Goal: Information Seeking & Learning: Learn about a topic

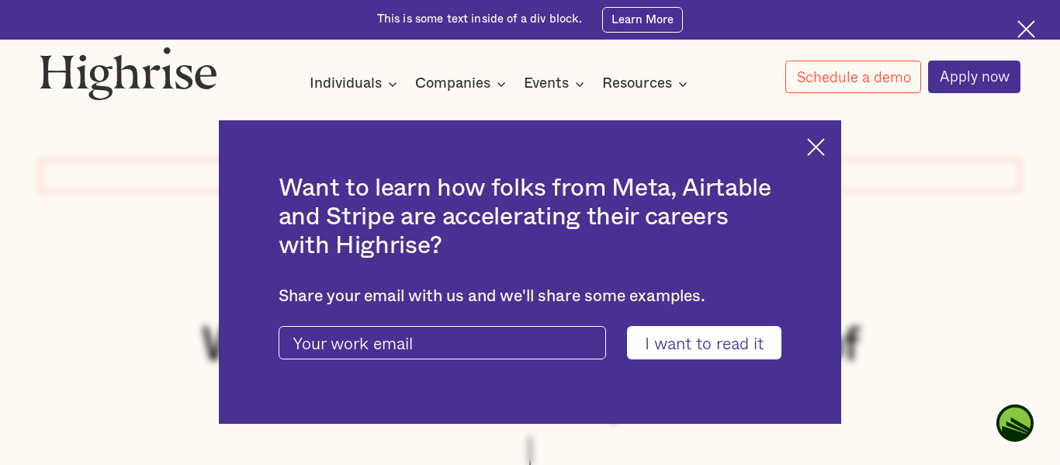
click at [816, 147] on img at bounding box center [816, 147] width 18 height 18
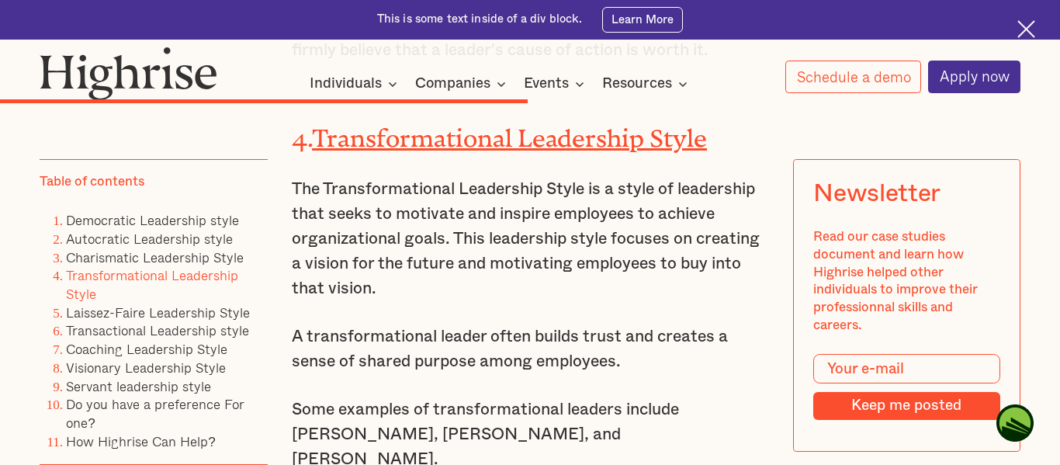
scroll to position [8007, 0]
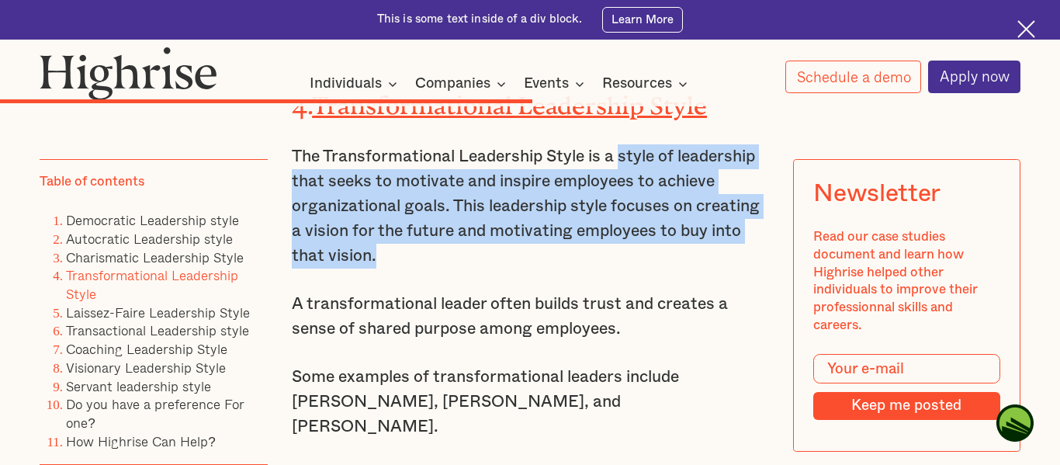
drag, startPoint x: 619, startPoint y: 116, endPoint x: 730, endPoint y: 212, distance: 146.4
click at [730, 212] on p "The Transformational Leadership Style is a style of leadership that seeks to mo…" at bounding box center [530, 206] width 477 height 124
copy p "style of leadership that seeks to motivate and inspire employees to achieve org…"
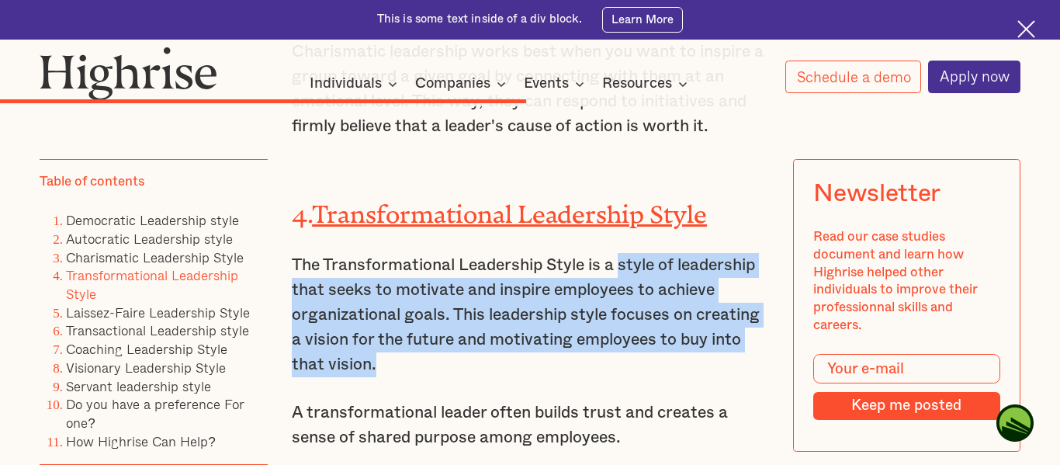
scroll to position [7967, 0]
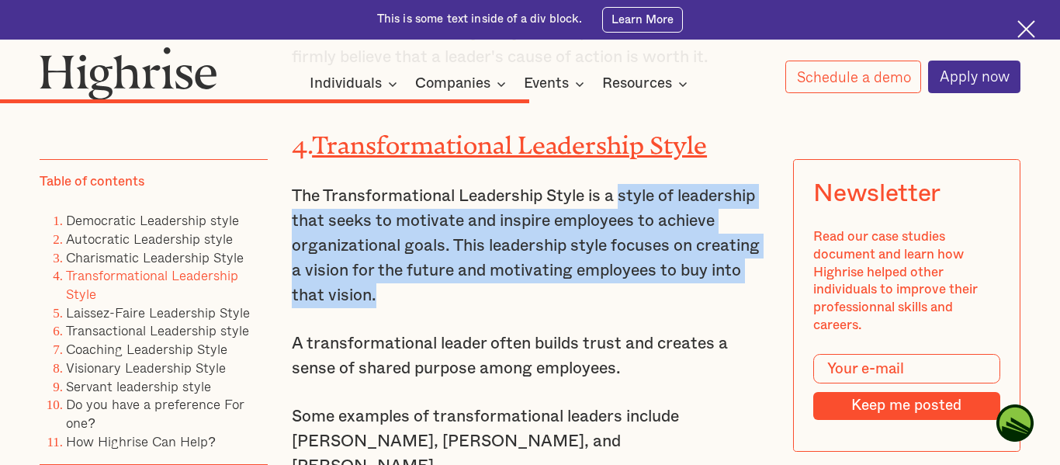
click at [679, 203] on p "The Transformational Leadership Style is a style of leadership that seeks to mo…" at bounding box center [530, 246] width 477 height 124
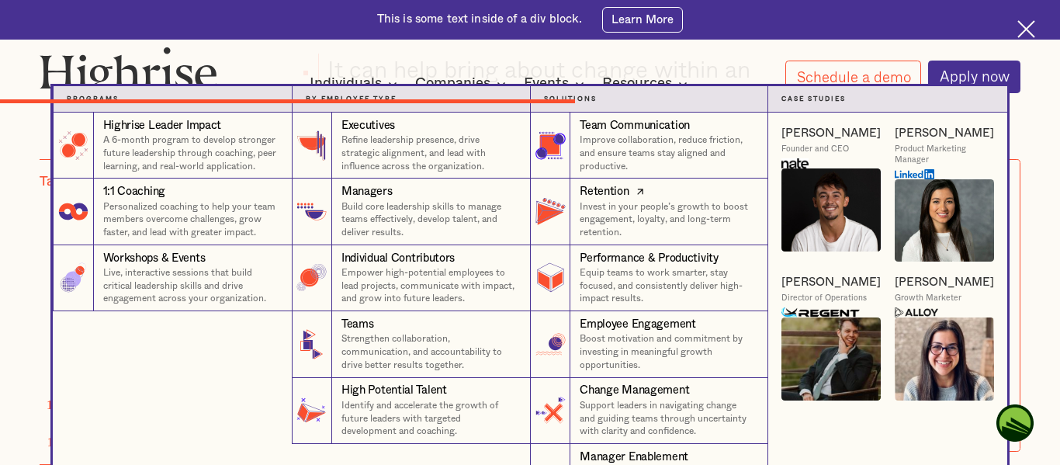
scroll to position [8563, 0]
click at [1045, 107] on nav "Programs 4 Highrise Leader Impact Program A 6-month program to develop stronger…" at bounding box center [530, 298] width 1060 height 424
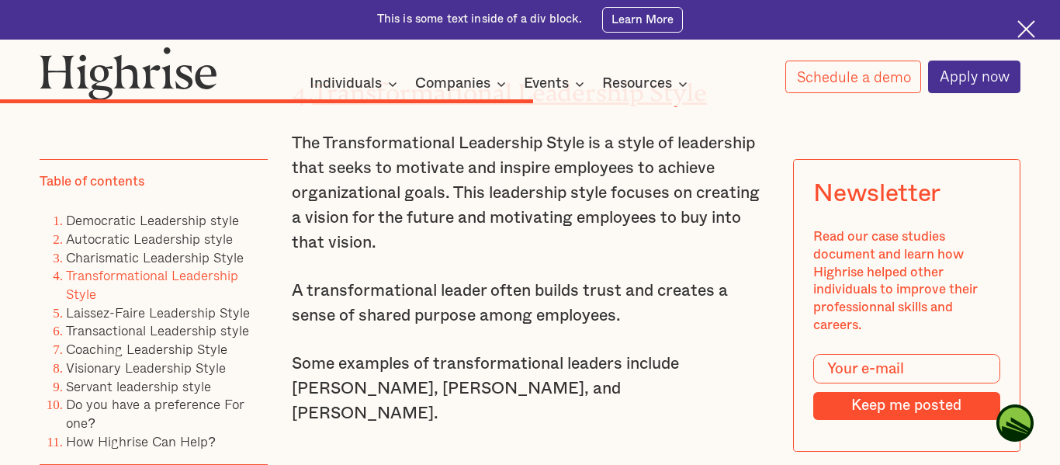
scroll to position [7981, 0]
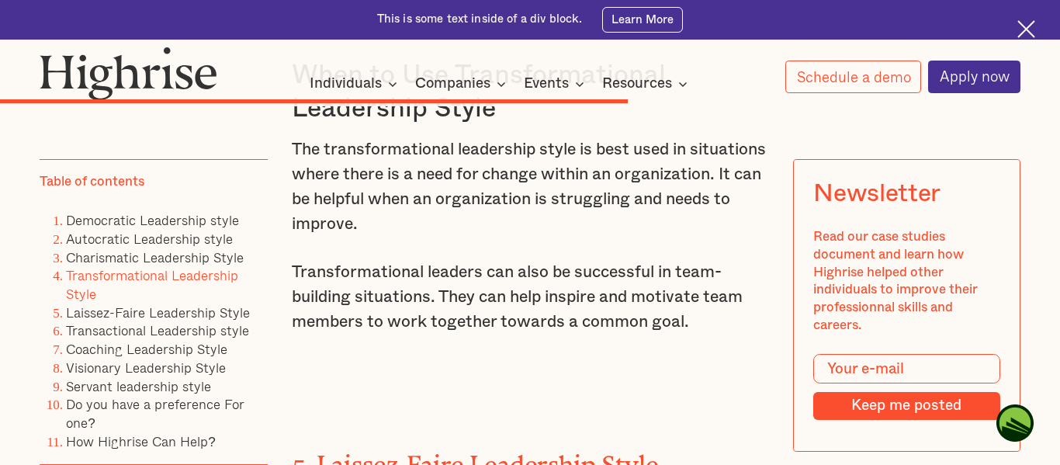
scroll to position [9240, 0]
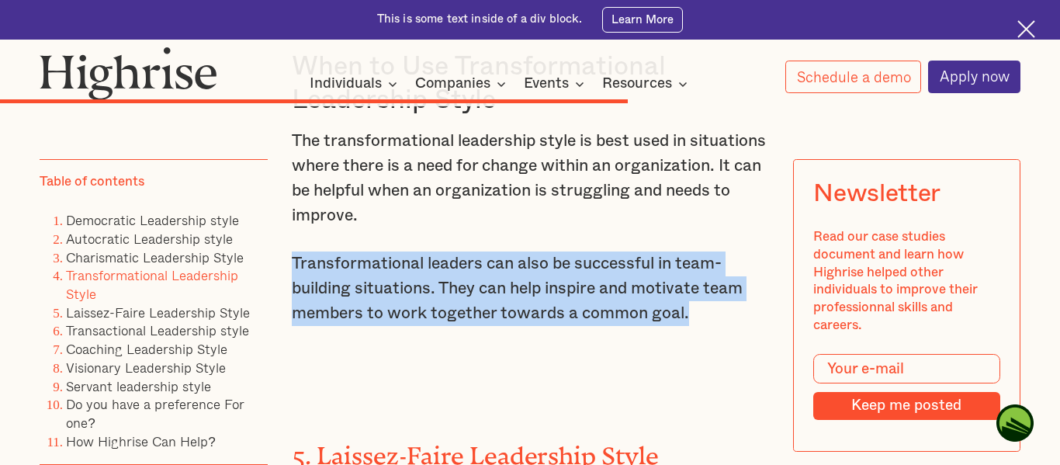
drag, startPoint x: 347, startPoint y: 198, endPoint x: 692, endPoint y: 247, distance: 348.1
click at [692, 251] on p "Transformational leaders can also be successful in team-building situations. Th…" at bounding box center [530, 288] width 477 height 75
copy p "Transformational leaders can also be successful in team-building situations. Th…"
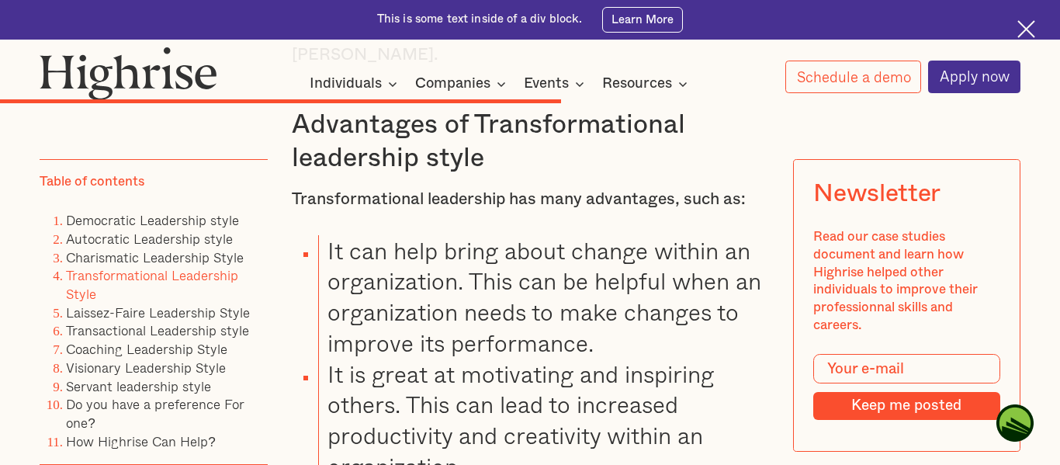
scroll to position [8380, 0]
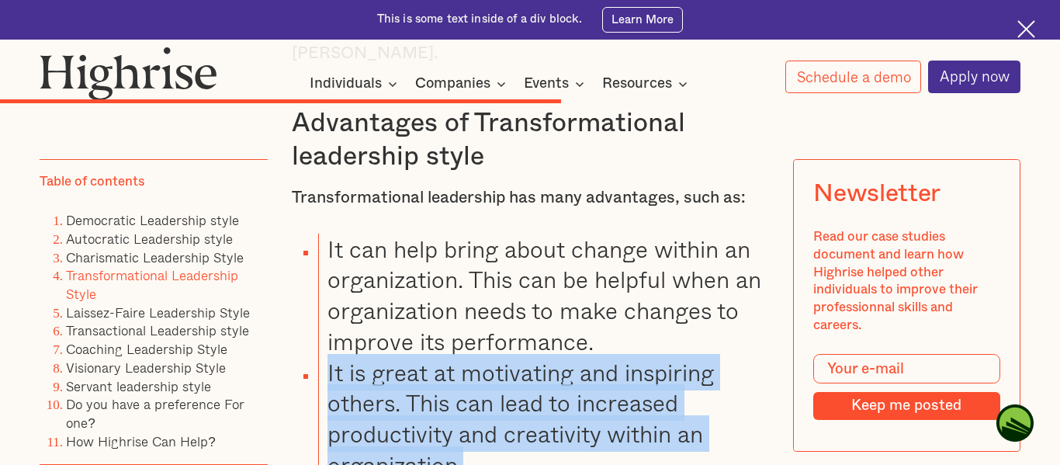
drag, startPoint x: 329, startPoint y: 310, endPoint x: 668, endPoint y: 388, distance: 347.4
click at [668, 388] on li "It is great at motivating and inspiring others. This can lead to increased prod…" at bounding box center [542, 418] width 449 height 123
copy li "It is great at motivating and inspiring others. This can lead to increased prod…"
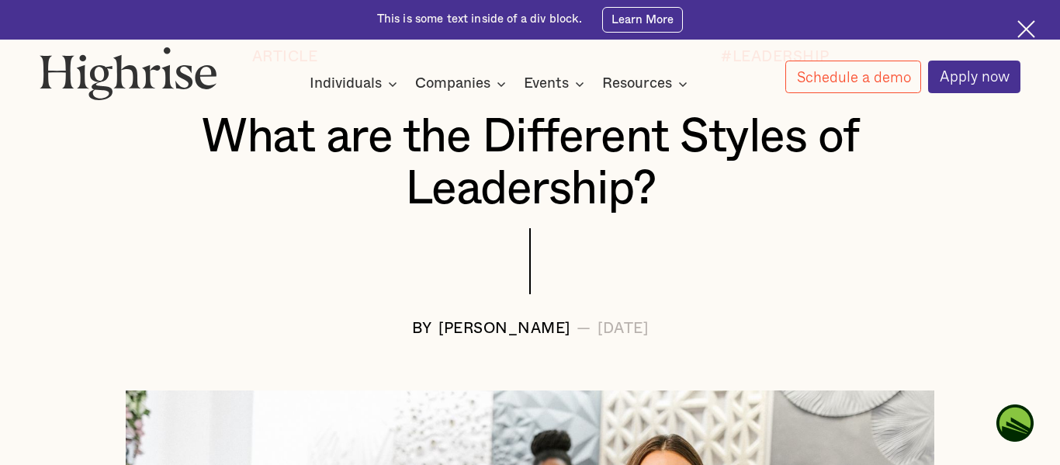
scroll to position [210, 0]
